Goal: Task Accomplishment & Management: Use online tool/utility

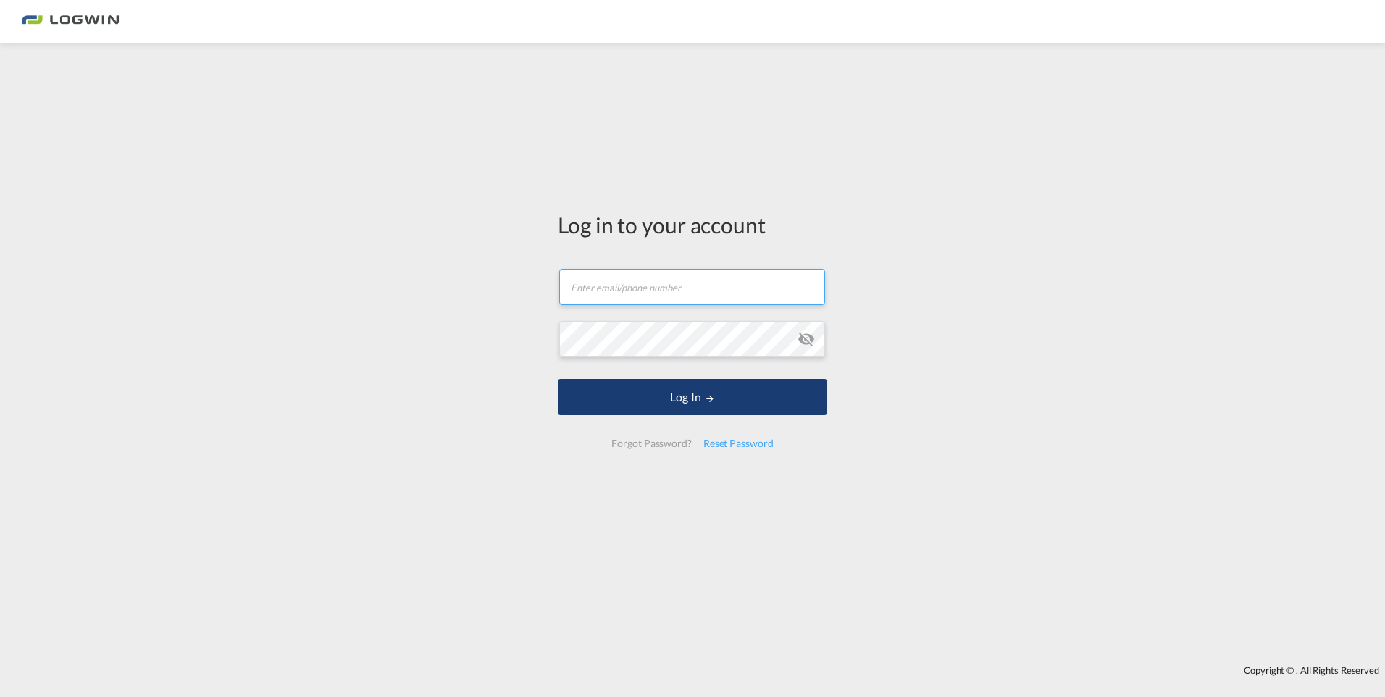
type input "[PERSON_NAME][EMAIL_ADDRESS][PERSON_NAME][DOMAIN_NAME]"
click at [695, 392] on button "Log In" at bounding box center [692, 397] width 269 height 36
